Goal: Task Accomplishment & Management: Manage account settings

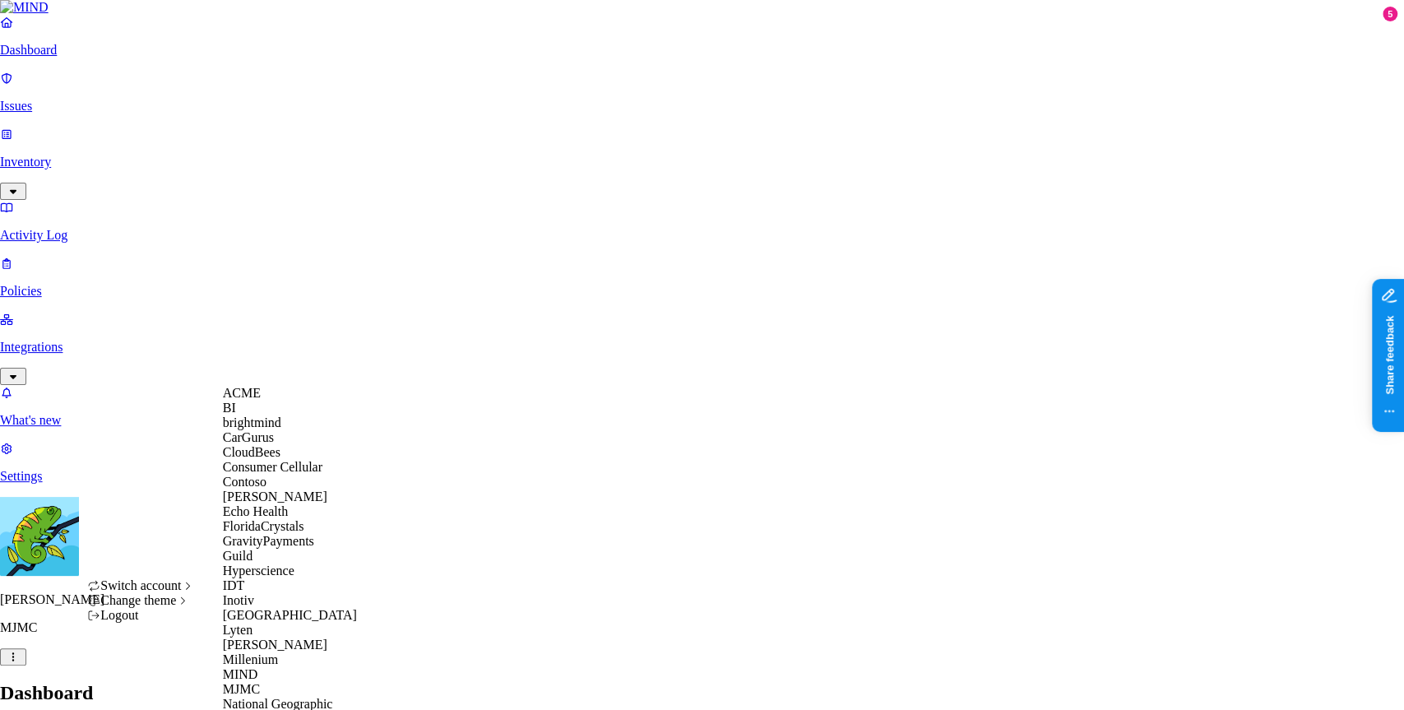
click at [280, 401] on div "ACME" at bounding box center [303, 393] width 160 height 15
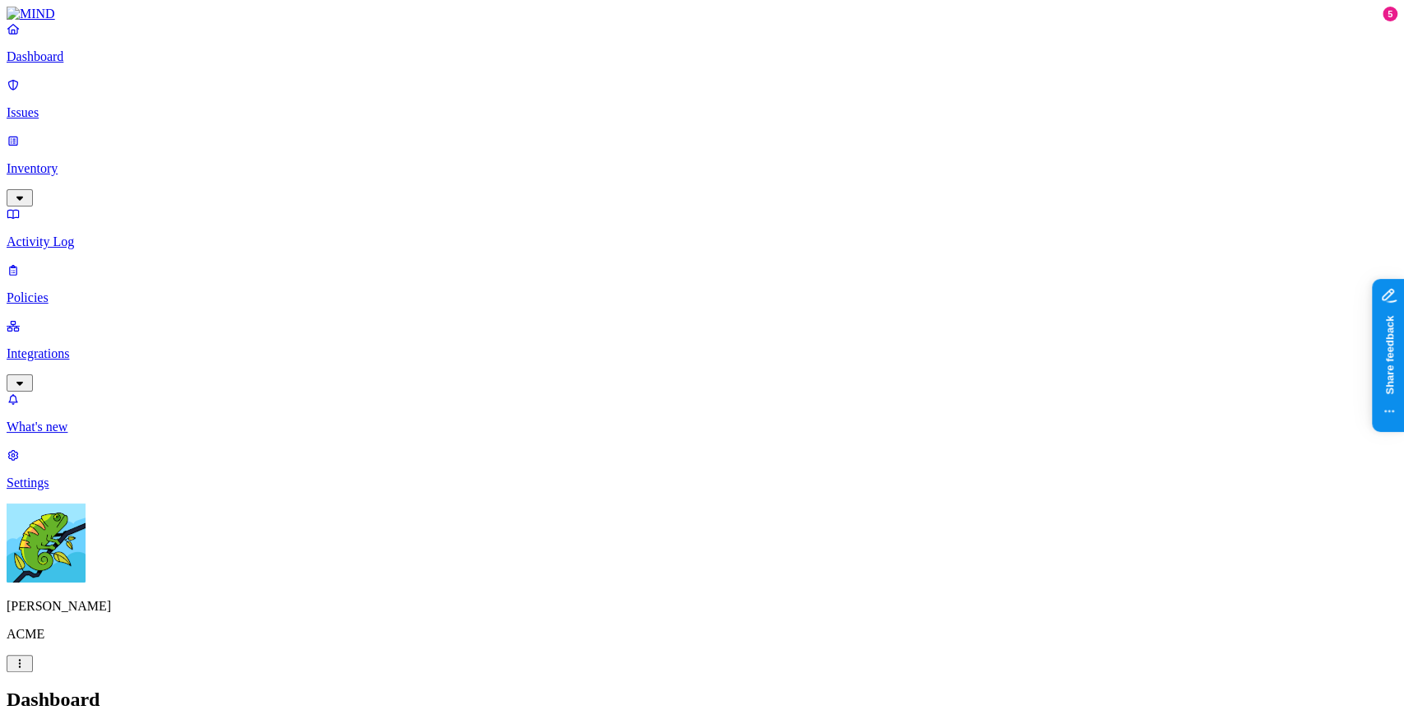
drag, startPoint x: 760, startPoint y: 62, endPoint x: 627, endPoint y: 52, distance: 133.6
click at [74, 105] on p "Issues" at bounding box center [702, 112] width 1391 height 15
click at [141, 290] on p "Policies" at bounding box center [702, 297] width 1391 height 15
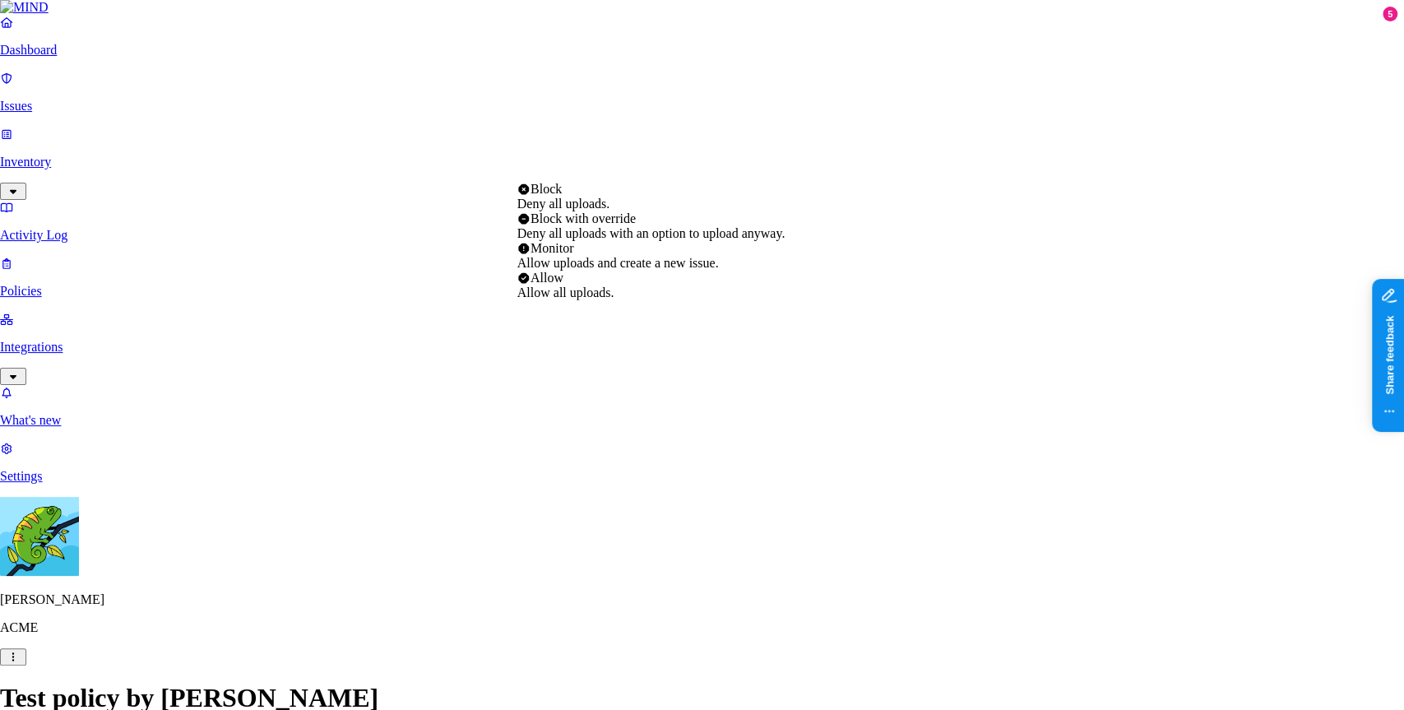
select select "3"
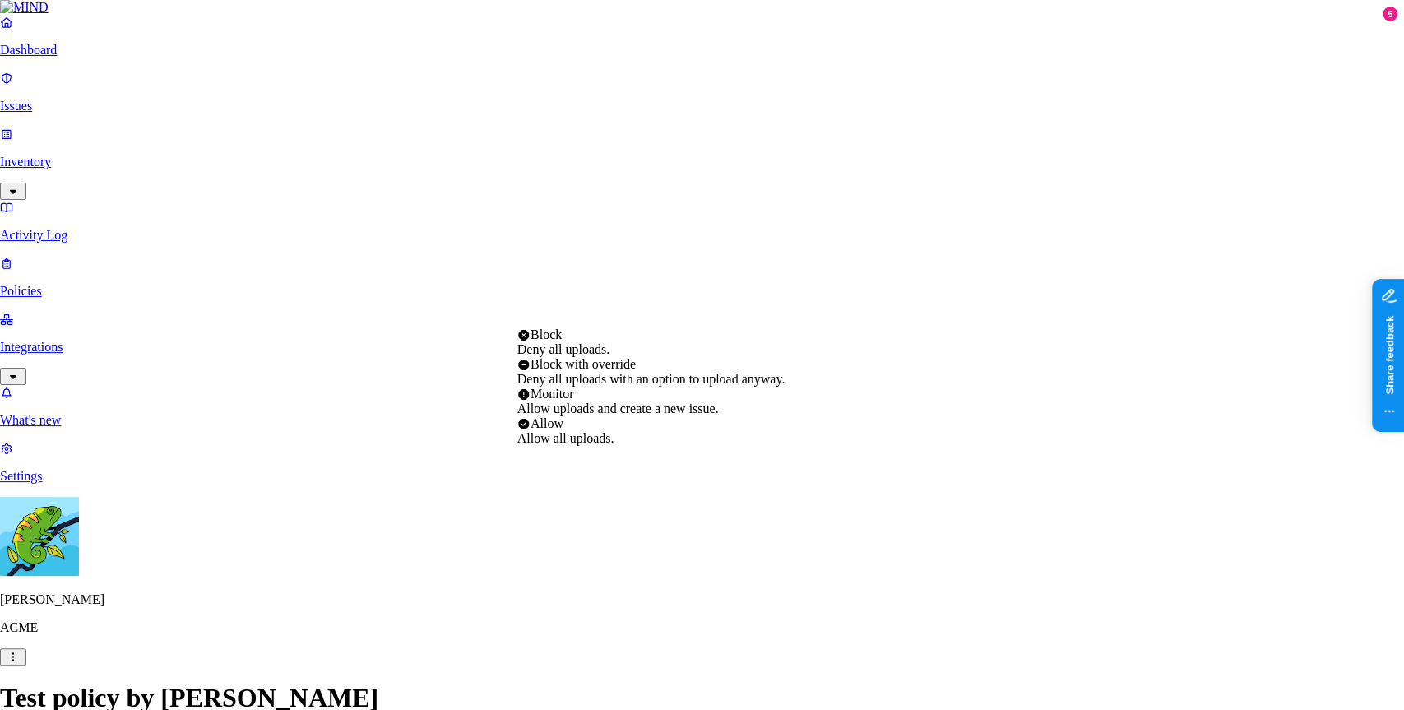
select select "2"
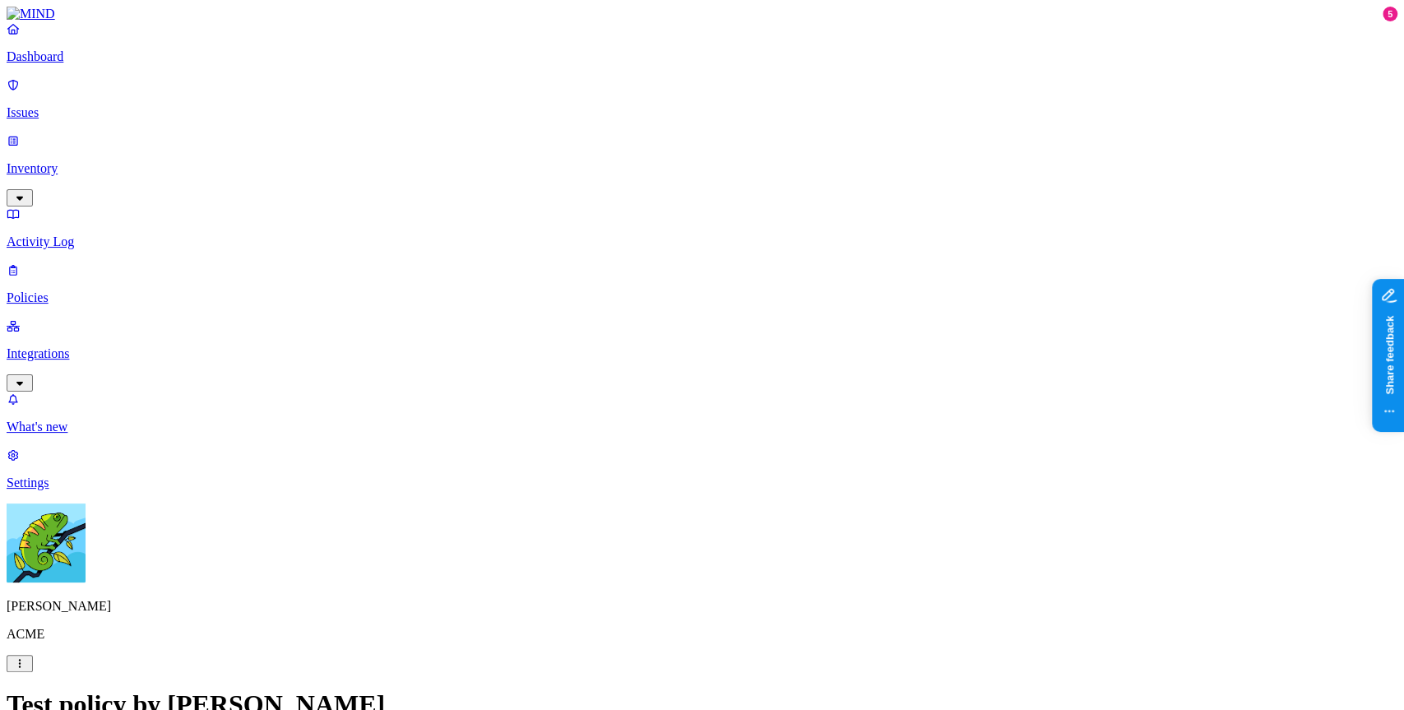
scroll to position [831, 0]
click at [114, 105] on p "Issues" at bounding box center [702, 112] width 1391 height 15
click at [51, 290] on p "Policies" at bounding box center [702, 297] width 1391 height 15
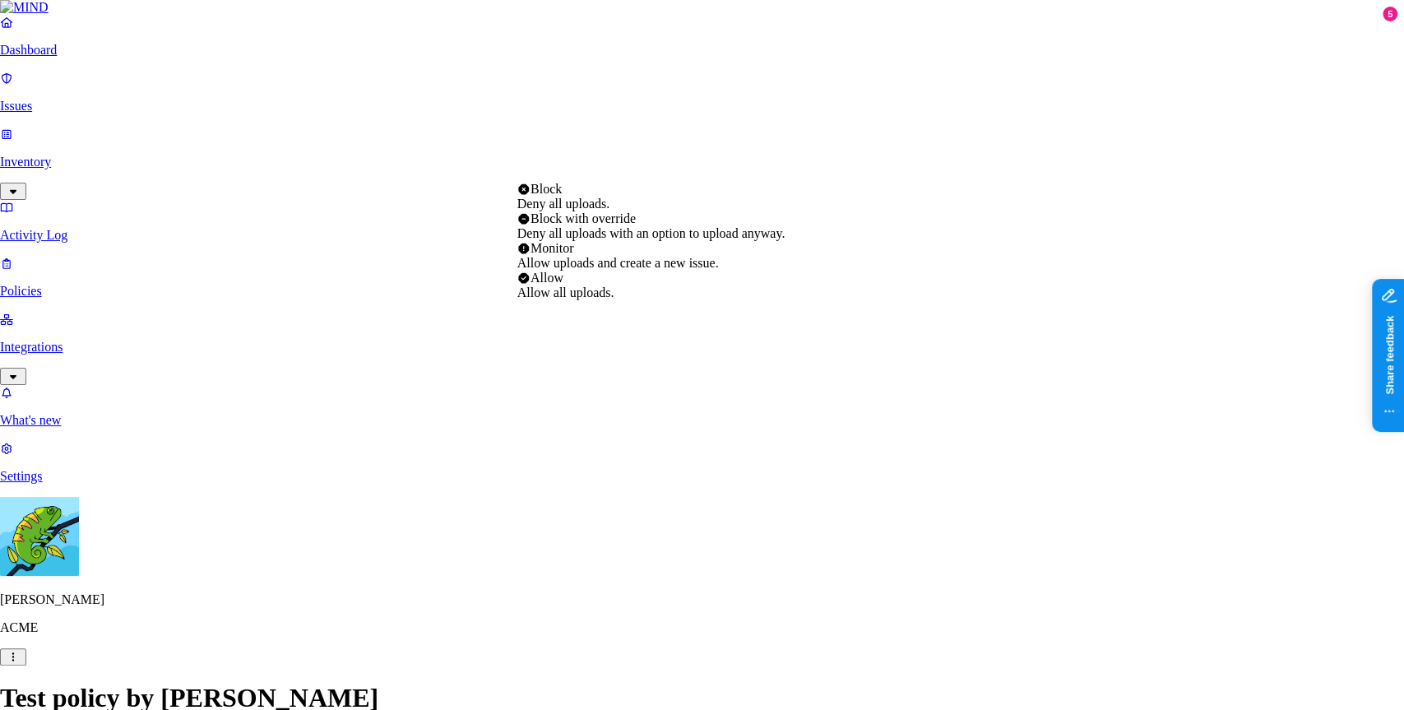
select select "3"
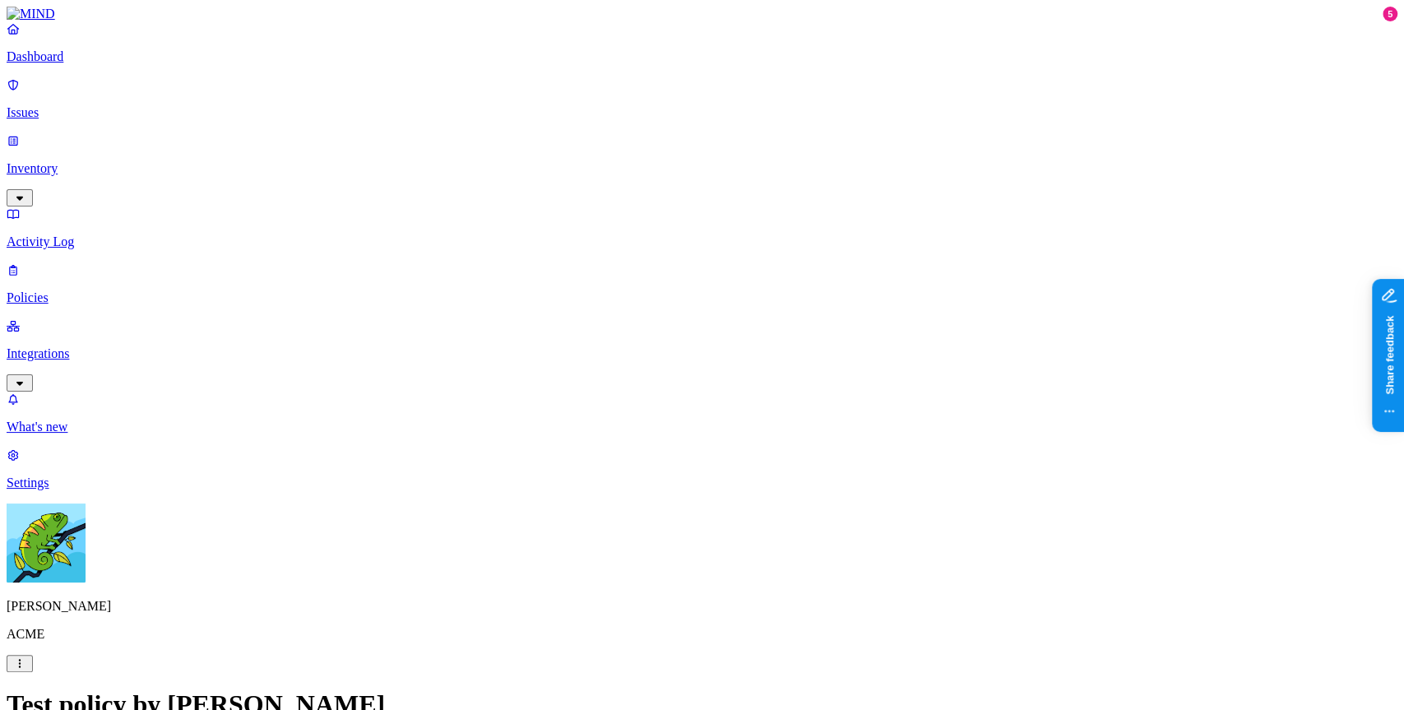
scroll to position [623, 0]
click at [641, 236] on label "Flagged user" at bounding box center [619, 229] width 43 height 29
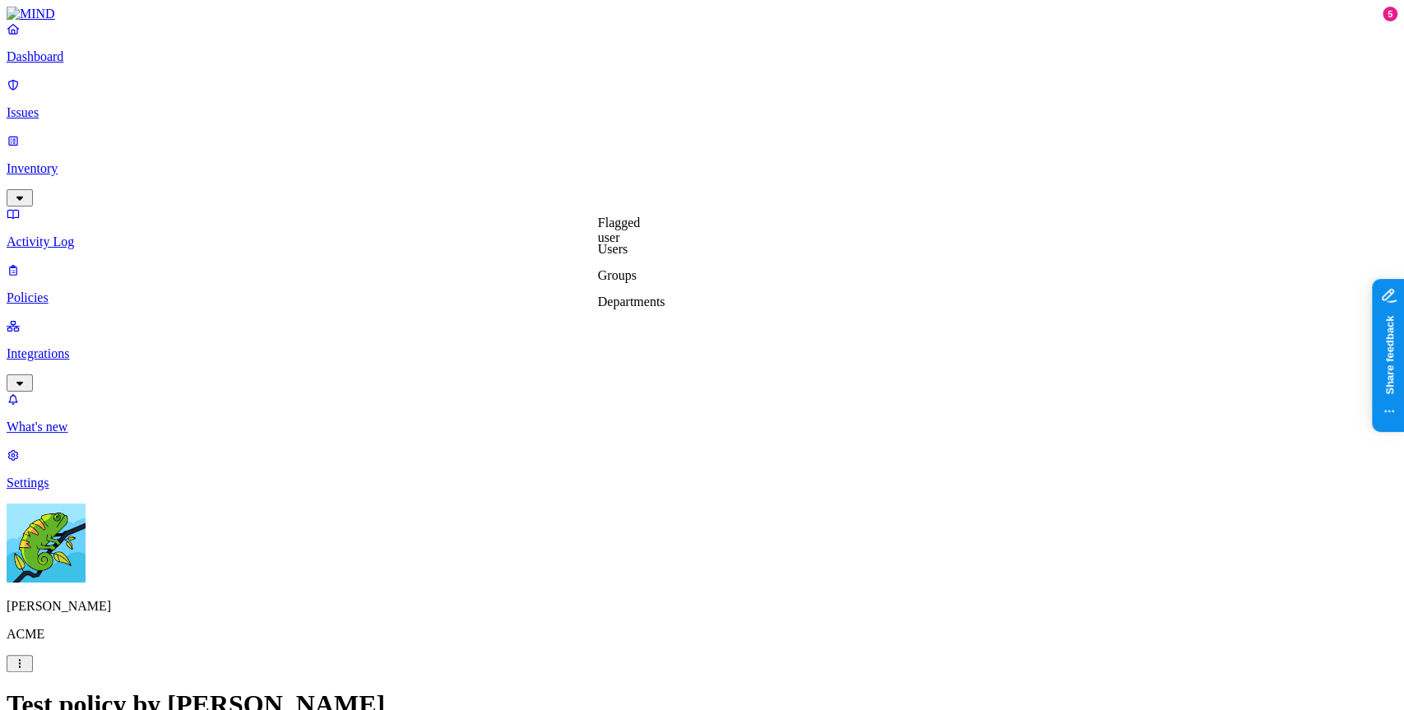
click at [628, 256] on label "Users" at bounding box center [613, 249] width 30 height 14
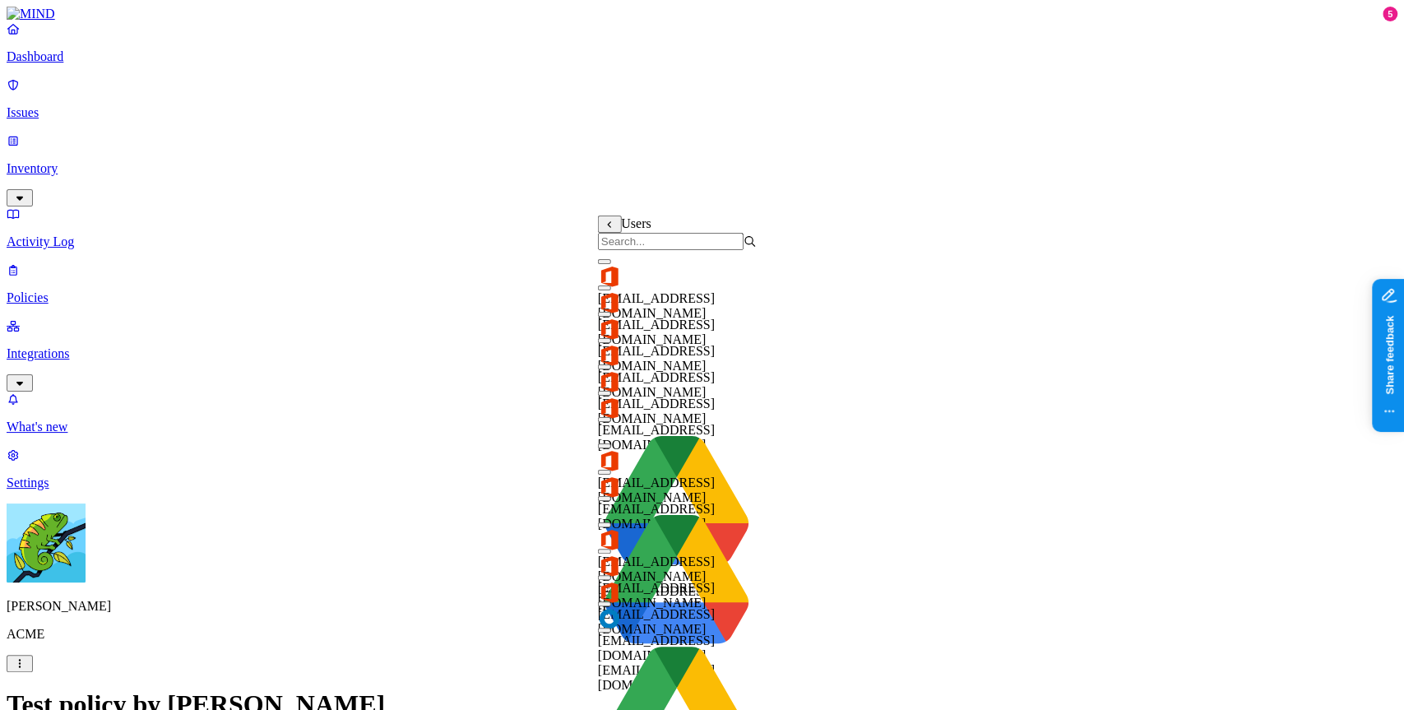
click at [674, 250] on input "search" at bounding box center [671, 241] width 146 height 17
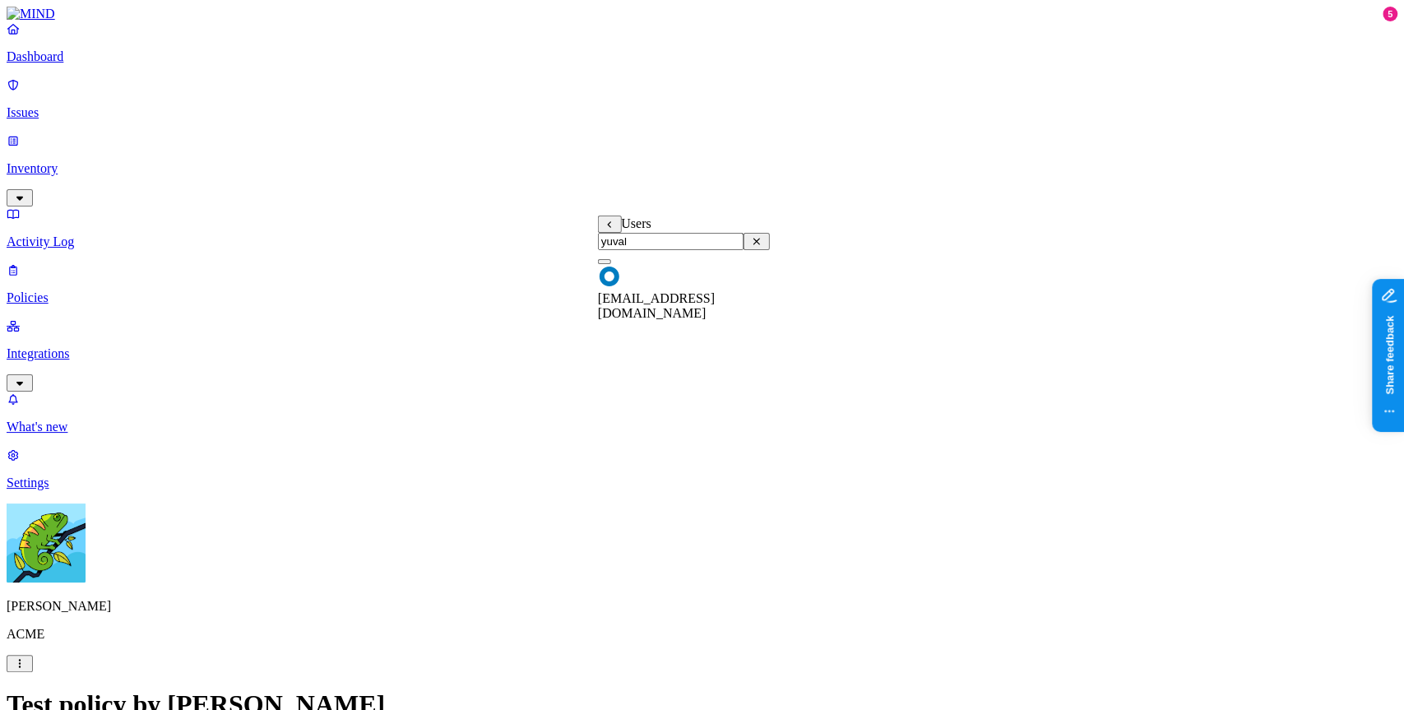
type input "yuval"
click at [736, 273] on div "yuval@mind.io" at bounding box center [684, 285] width 172 height 71
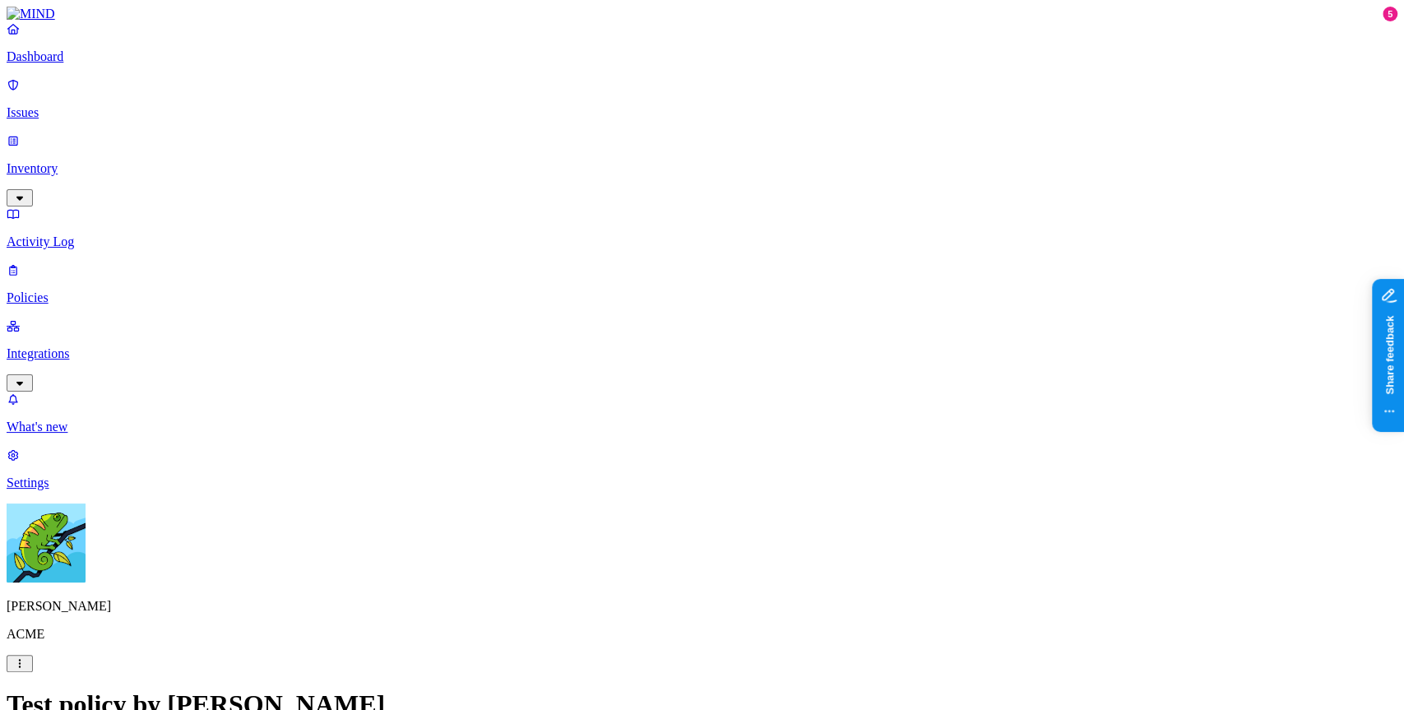
scroll to position [831, 0]
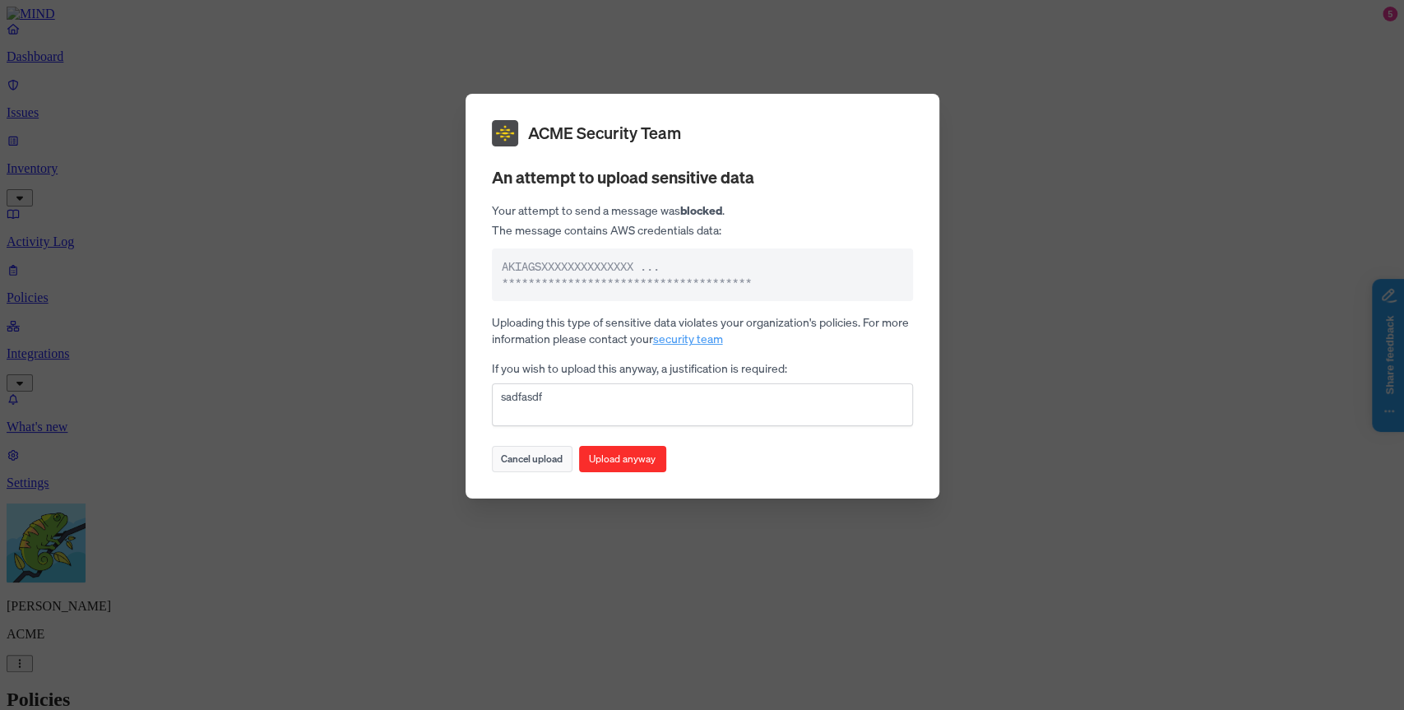
type textarea "sadfasdf"
click at [542, 449] on button "Cancel upload" at bounding box center [532, 459] width 81 height 26
